Goal: Find specific page/section: Find specific page/section

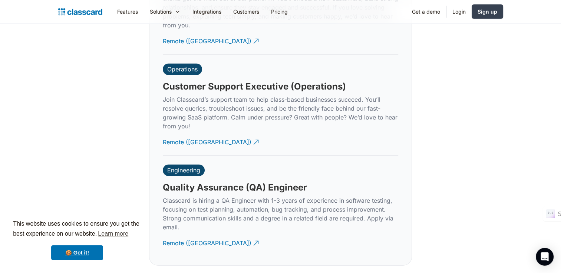
scroll to position [2317, 0]
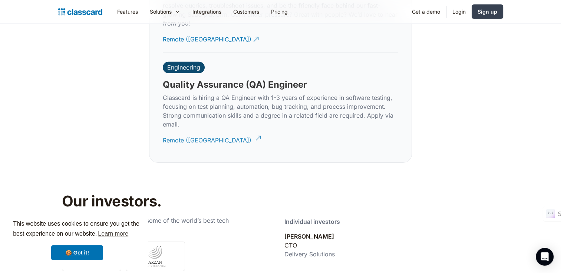
click at [188, 130] on div "Remote ([GEOGRAPHIC_DATA])" at bounding box center [207, 137] width 89 height 14
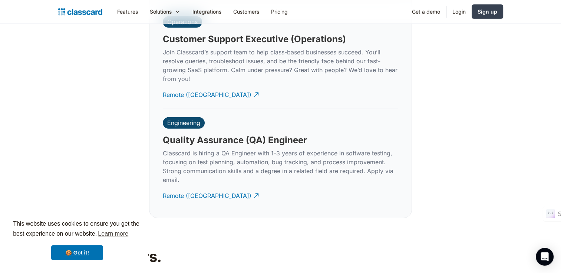
scroll to position [2280, 0]
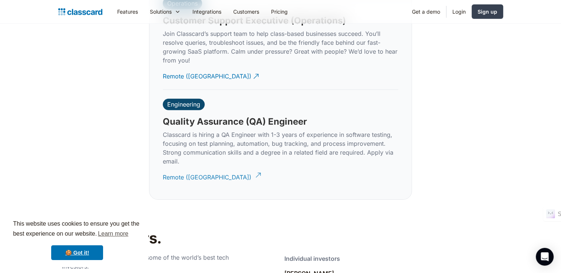
click at [189, 169] on div "Remote ([GEOGRAPHIC_DATA])" at bounding box center [207, 174] width 89 height 14
